Goal: Use online tool/utility: Utilize a website feature to perform a specific function

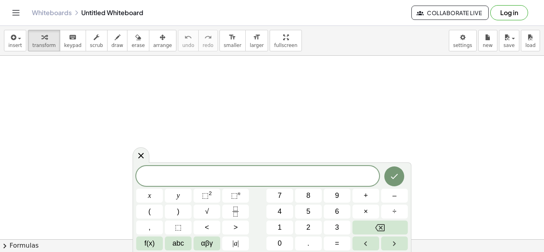
click at [270, 174] on span "​" at bounding box center [257, 176] width 243 height 11
click at [391, 173] on icon "Done" at bounding box center [394, 177] width 10 height 10
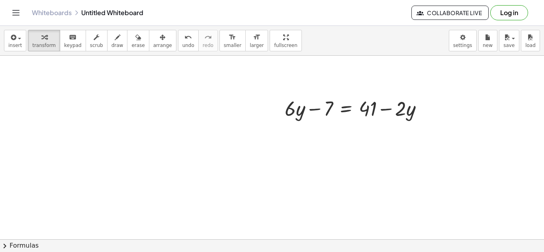
scroll to position [111, 0]
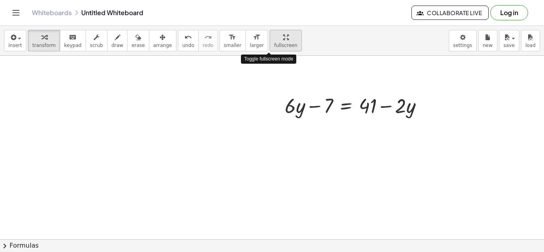
click at [274, 46] on span "fullscreen" at bounding box center [285, 46] width 23 height 6
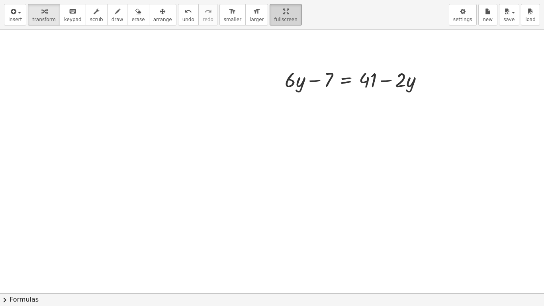
click at [274, 9] on div "button" at bounding box center [285, 11] width 23 height 10
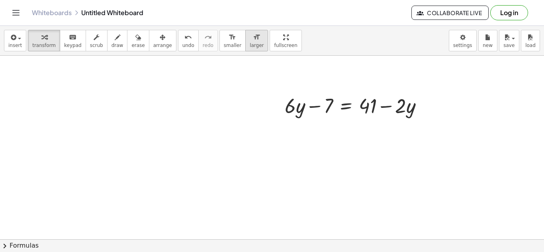
click at [250, 43] on span "larger" at bounding box center [257, 46] width 14 height 6
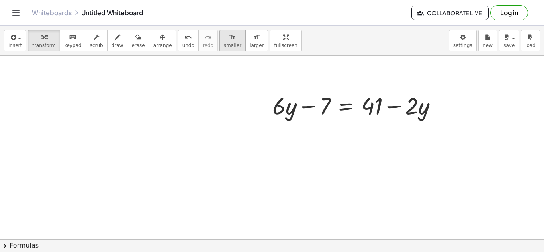
click at [224, 45] on span "smaller" at bounding box center [233, 46] width 18 height 6
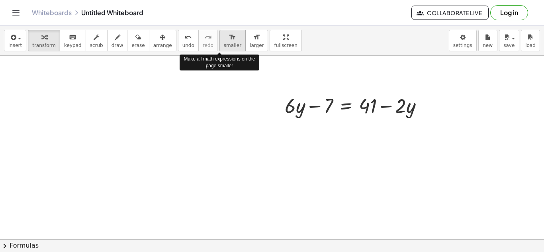
click at [224, 45] on span "smaller" at bounding box center [233, 46] width 18 height 6
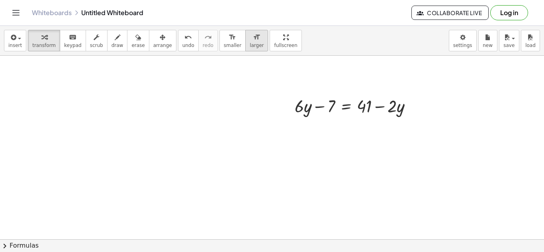
click at [250, 47] on span "larger" at bounding box center [257, 46] width 14 height 6
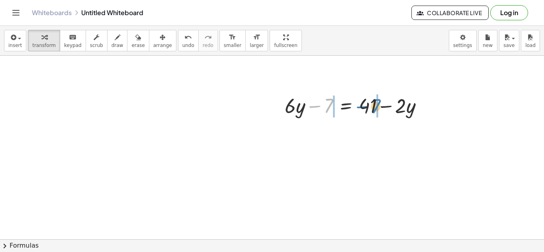
drag, startPoint x: 326, startPoint y: 111, endPoint x: 373, endPoint y: 111, distance: 47.4
click at [373, 111] on div at bounding box center [357, 105] width 152 height 27
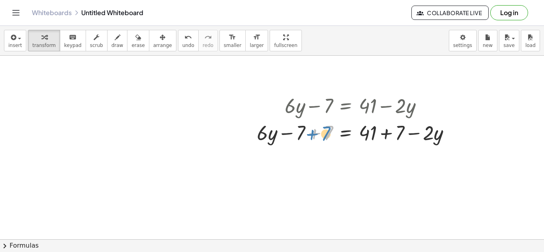
drag, startPoint x: 305, startPoint y: 135, endPoint x: 299, endPoint y: 135, distance: 6.8
click at [299, 135] on div at bounding box center [357, 132] width 208 height 27
drag, startPoint x: 330, startPoint y: 133, endPoint x: 310, endPoint y: 132, distance: 19.9
click at [310, 132] on div at bounding box center [357, 132] width 208 height 27
drag, startPoint x: 330, startPoint y: 129, endPoint x: 308, endPoint y: 129, distance: 21.9
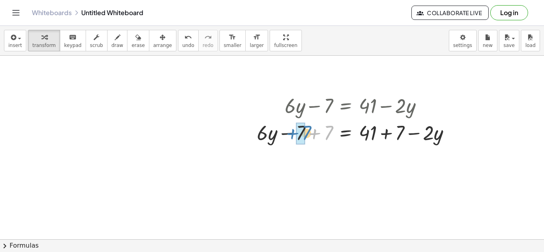
click at [308, 129] on div at bounding box center [357, 132] width 208 height 27
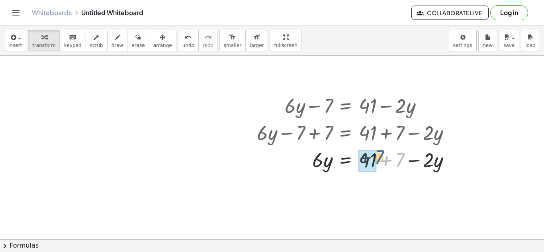
drag, startPoint x: 399, startPoint y: 163, endPoint x: 375, endPoint y: 162, distance: 23.9
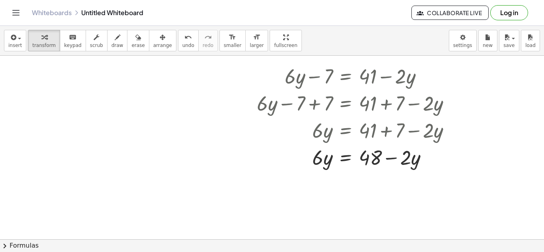
scroll to position [139, 0]
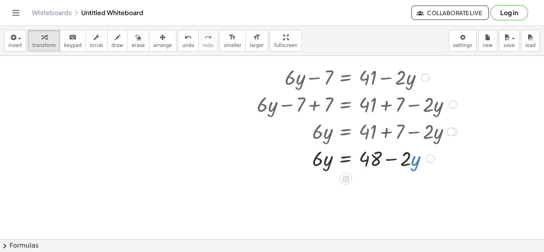
drag, startPoint x: 413, startPoint y: 164, endPoint x: 404, endPoint y: 162, distance: 9.6
click at [404, 162] on div at bounding box center [357, 157] width 208 height 27
drag, startPoint x: 406, startPoint y: 164, endPoint x: 411, endPoint y: 186, distance: 22.9
click at [411, 186] on div "+ · 6 · y − 7 = + 41 − · 2 · y + · 6 · y − 7 + 7 = + 41 + 7 − · 2 · y + · 6 · y…" at bounding box center [272, 126] width 544 height 419
click at [411, 186] on div at bounding box center [272, 126] width 544 height 419
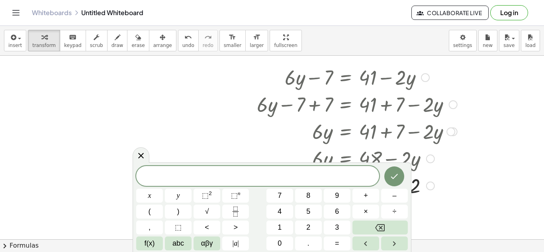
click at [432, 188] on div at bounding box center [430, 186] width 9 height 9
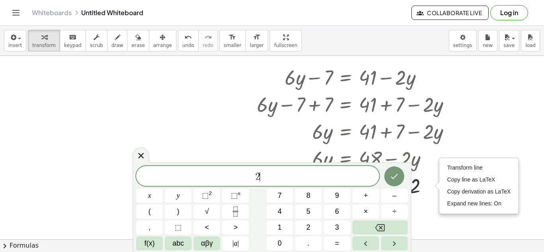
scroll to position [1, 0]
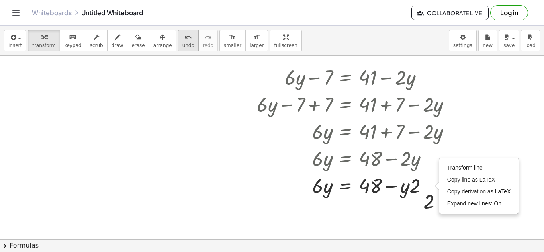
click at [184, 41] on icon "undo" at bounding box center [188, 38] width 8 height 10
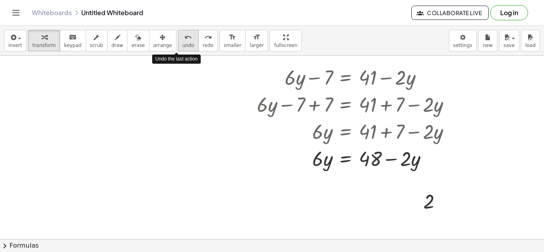
click at [184, 41] on icon "undo" at bounding box center [188, 38] width 8 height 10
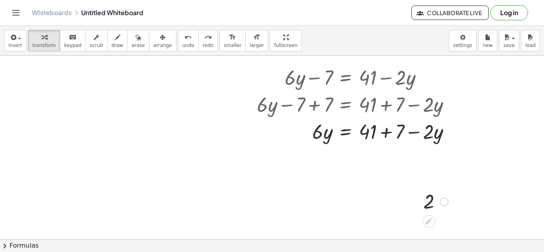
click at [426, 204] on div at bounding box center [435, 201] width 33 height 26
click at [442, 204] on div at bounding box center [443, 201] width 9 height 9
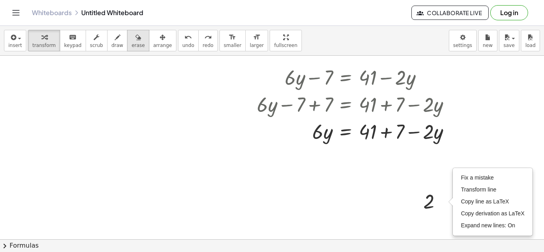
click at [127, 31] on button "erase" at bounding box center [138, 40] width 22 height 21
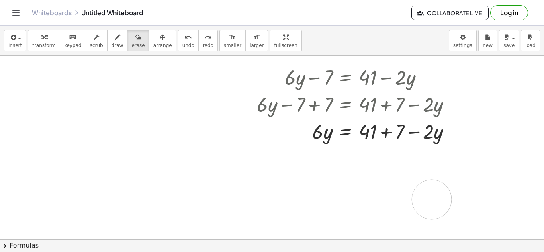
drag, startPoint x: 434, startPoint y: 201, endPoint x: 423, endPoint y: 195, distance: 12.1
click at [423, 195] on div at bounding box center [272, 126] width 544 height 419
drag, startPoint x: 424, startPoint y: 196, endPoint x: 431, endPoint y: 146, distance: 49.9
click at [431, 146] on div at bounding box center [272, 126] width 544 height 419
drag, startPoint x: 426, startPoint y: 195, endPoint x: 133, endPoint y: 24, distance: 339.1
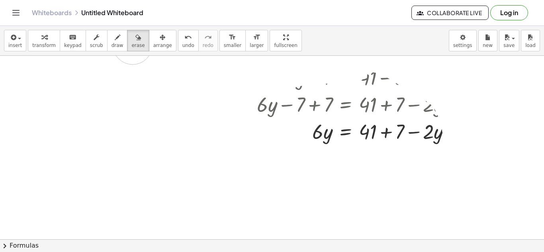
click at [133, 24] on div "Graspable Math Activities Get Started Activity Bank Assigned Work Classes White…" at bounding box center [272, 126] width 544 height 252
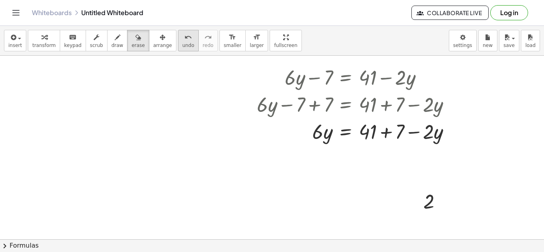
click at [184, 37] on icon "undo" at bounding box center [188, 38] width 8 height 10
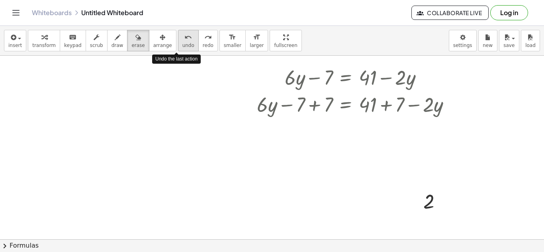
click at [184, 37] on icon "undo" at bounding box center [188, 38] width 8 height 10
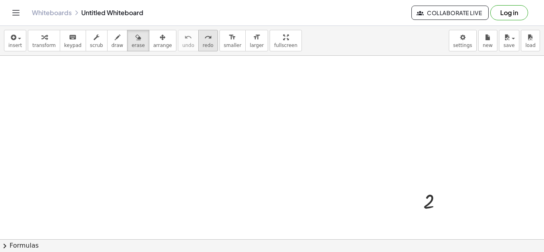
click at [198, 49] on button "redo redo" at bounding box center [208, 40] width 20 height 21
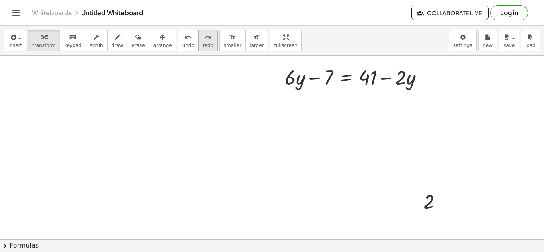
click at [204, 37] on icon "redo" at bounding box center [208, 38] width 8 height 10
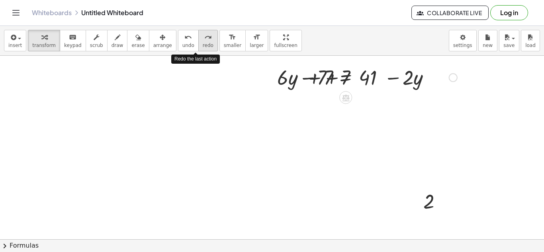
click at [204, 37] on icon "redo" at bounding box center [208, 38] width 8 height 10
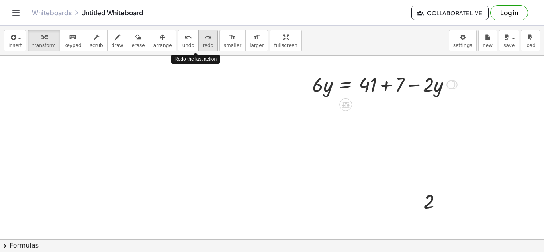
click at [204, 37] on icon "redo" at bounding box center [208, 38] width 8 height 10
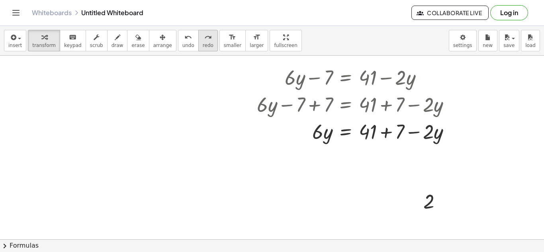
click at [201, 41] on button "redo redo" at bounding box center [208, 40] width 20 height 21
drag, startPoint x: 399, startPoint y: 137, endPoint x: 377, endPoint y: 137, distance: 21.5
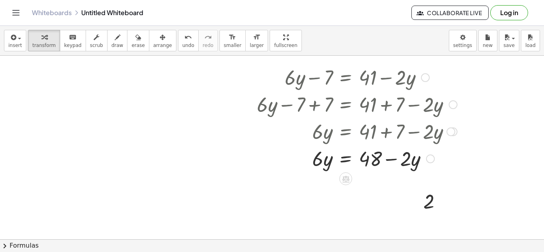
click at [411, 162] on div at bounding box center [357, 157] width 208 height 27
click at [346, 181] on icon at bounding box center [346, 179] width 8 height 8
click at [363, 181] on span "÷" at bounding box center [361, 179] width 4 height 12
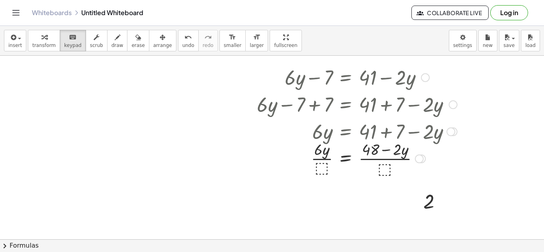
click at [322, 167] on div at bounding box center [357, 158] width 208 height 40
click at [324, 173] on div at bounding box center [357, 158] width 208 height 40
click at [72, 43] on span "keypad" at bounding box center [73, 46] width 18 height 6
click at [319, 165] on div at bounding box center [357, 158] width 208 height 40
click at [388, 167] on div at bounding box center [357, 158] width 208 height 40
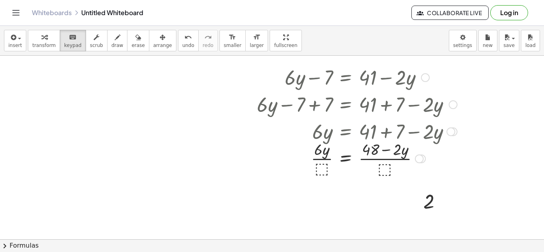
click at [388, 167] on div at bounding box center [357, 158] width 208 height 40
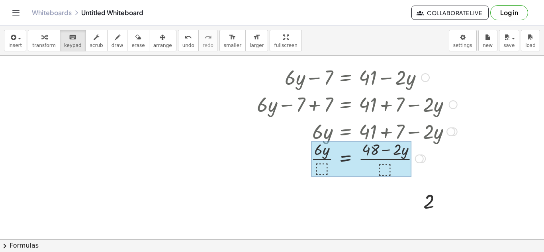
click at [348, 165] on div at bounding box center [361, 159] width 100 height 36
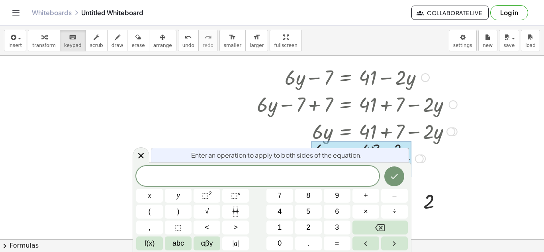
scroll to position [2, 0]
click at [393, 181] on button "Done" at bounding box center [394, 176] width 20 height 20
click at [138, 156] on icon at bounding box center [141, 156] width 10 height 10
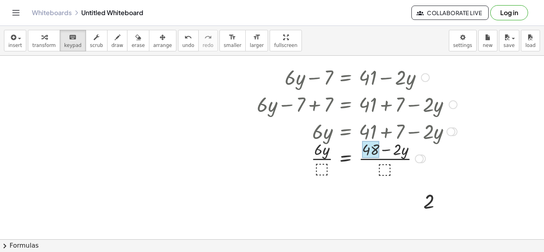
click at [374, 148] on div at bounding box center [370, 150] width 17 height 18
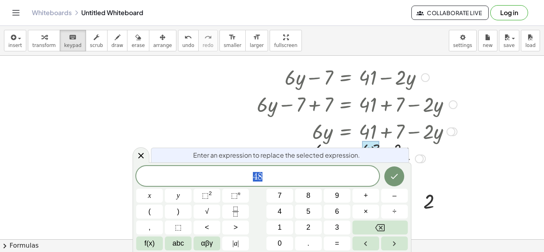
scroll to position [2, 0]
click at [431, 146] on div at bounding box center [357, 158] width 208 height 40
click at [436, 154] on div at bounding box center [357, 158] width 208 height 40
click at [139, 152] on icon at bounding box center [141, 156] width 10 height 10
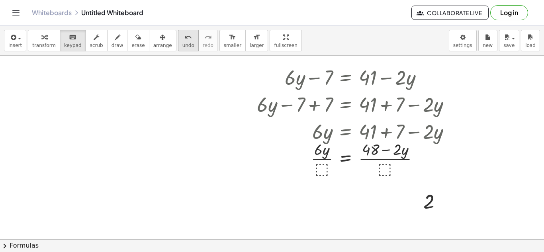
click at [184, 40] on icon "undo" at bounding box center [188, 38] width 8 height 10
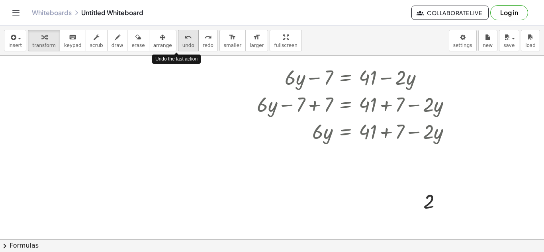
click at [184, 40] on icon "undo" at bounding box center [188, 38] width 8 height 10
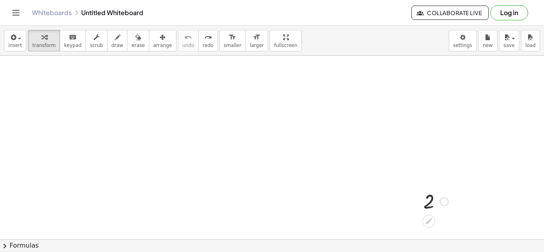
click at [443, 205] on div "Fix a mistake Transform line Copy line as LaTeX Copy derivation as LaTeX Expand…" at bounding box center [443, 201] width 9 height 9
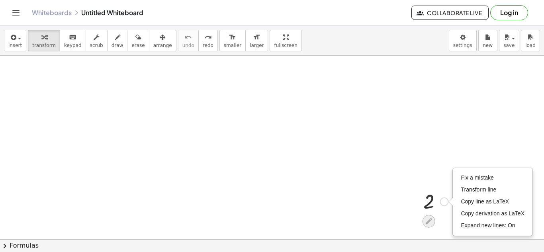
click at [428, 223] on icon at bounding box center [429, 221] width 6 height 6
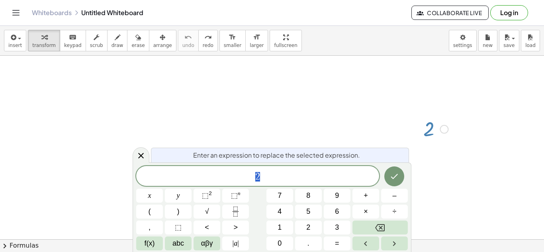
scroll to position [213, 0]
click at [396, 172] on icon "Done" at bounding box center [394, 177] width 10 height 10
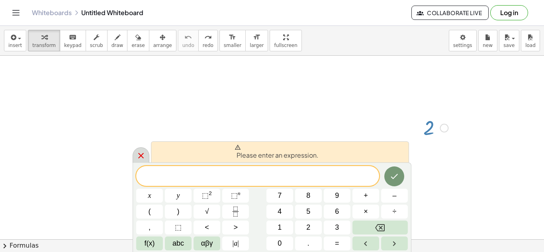
click at [135, 160] on div at bounding box center [141, 155] width 17 height 16
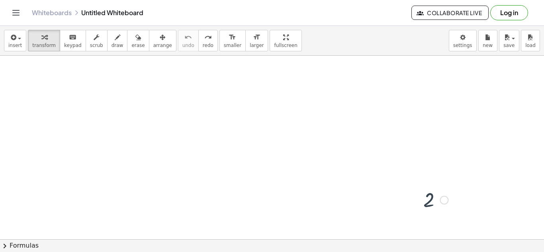
scroll to position [139, 0]
click at [483, 43] on span "new" at bounding box center [487, 46] width 10 height 6
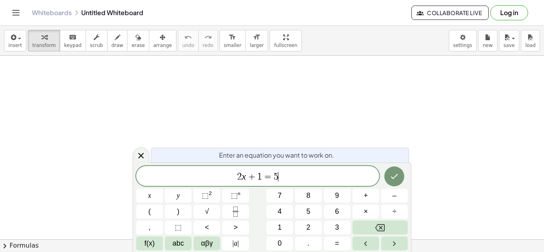
click at [310, 178] on span "2 x + 1 = 5 ​" at bounding box center [257, 176] width 243 height 11
click at [272, 176] on span "=" at bounding box center [268, 177] width 12 height 10
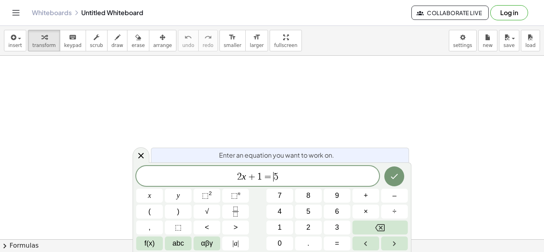
click at [272, 176] on span "=" at bounding box center [268, 177] width 12 height 10
click at [279, 177] on span "2 x + 1 = ​ 5" at bounding box center [257, 176] width 243 height 11
click at [279, 177] on span "2 x + 1 = 5 ​" at bounding box center [257, 176] width 243 height 11
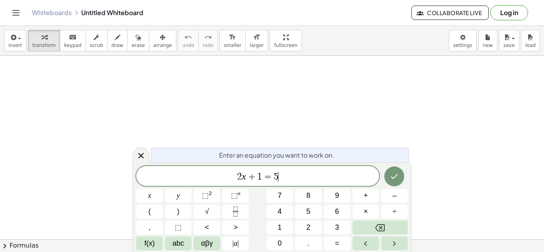
click at [279, 177] on span "2 x + 1 = 5 ​" at bounding box center [257, 176] width 243 height 11
